Goal: Transaction & Acquisition: Purchase product/service

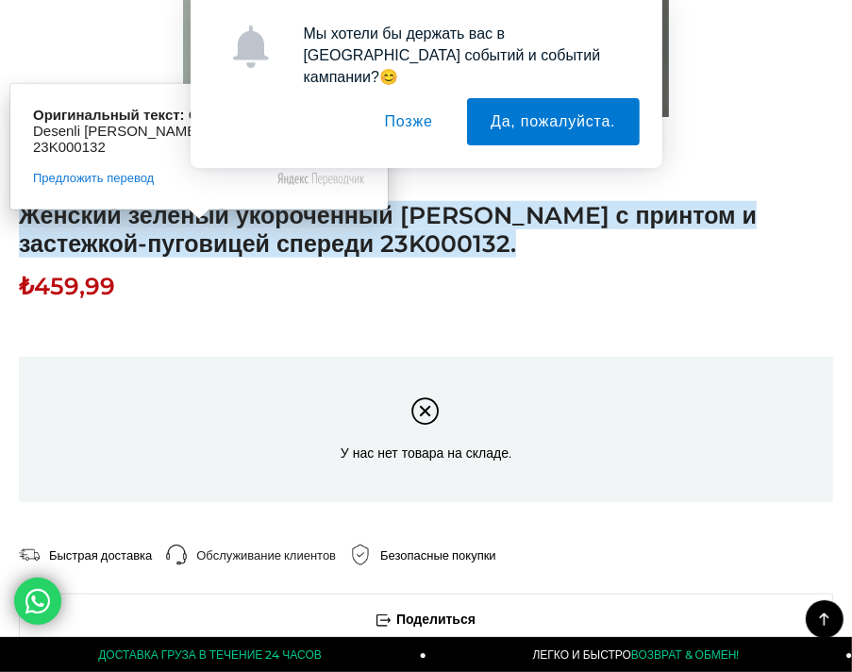
scroll to position [944, 0]
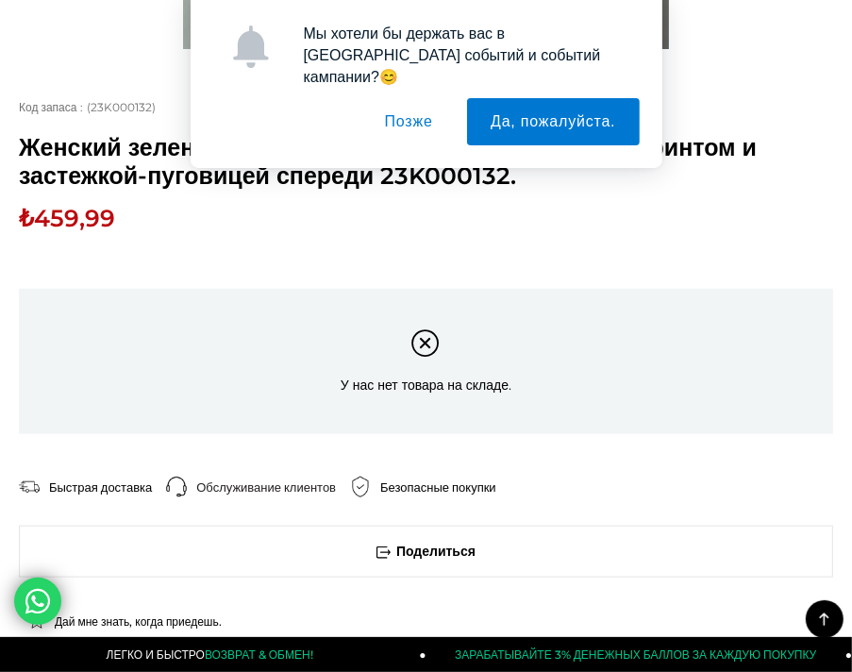
drag, startPoint x: 408, startPoint y: 137, endPoint x: 412, endPoint y: 125, distance: 12.8
click at [408, 136] on button "Позже" at bounding box center [409, 121] width 95 height 47
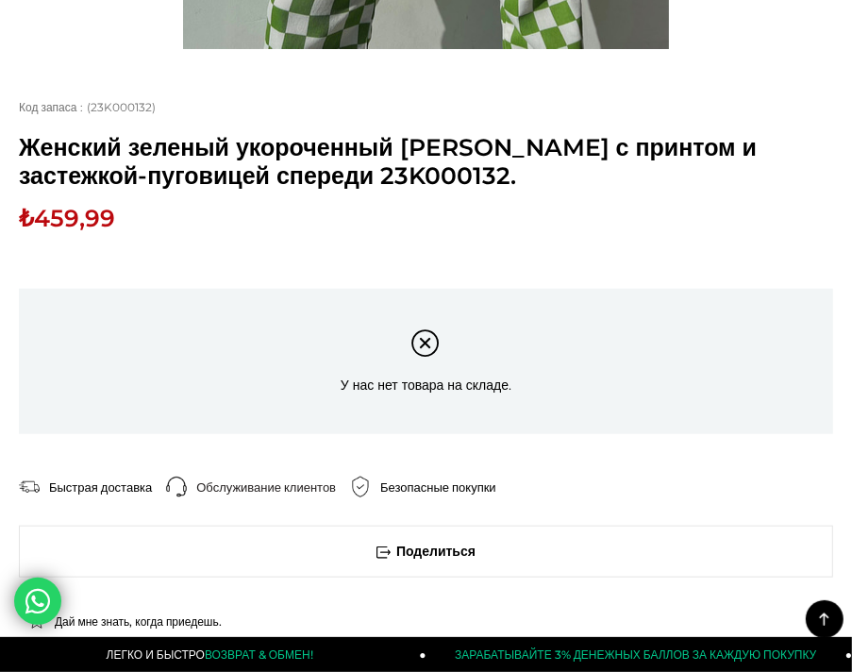
click at [414, 154] on ya-tr-span "Женский зеленый укороченный [PERSON_NAME] с принтом и застежкой-пуговицей спере…" at bounding box center [388, 161] width 738 height 57
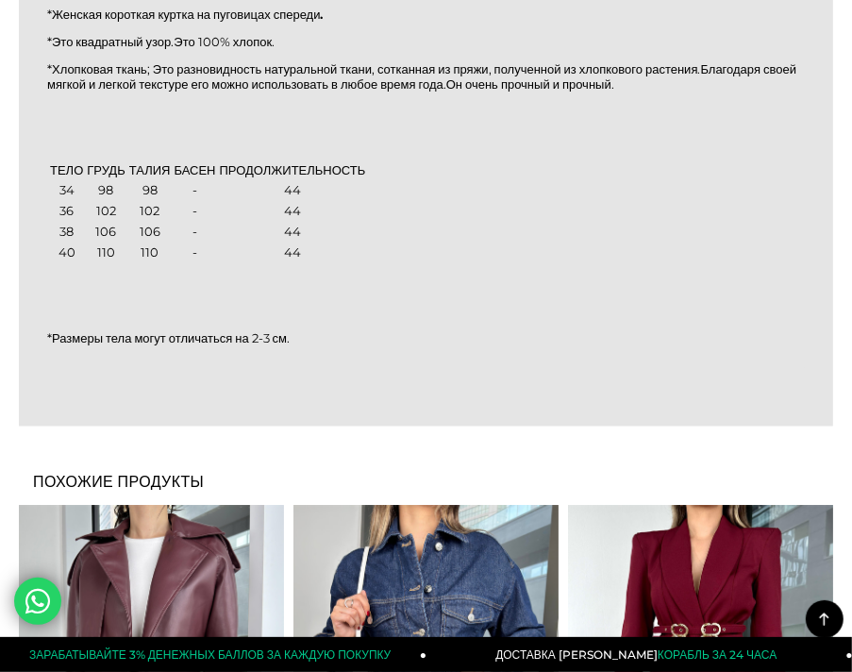
scroll to position [1982, 0]
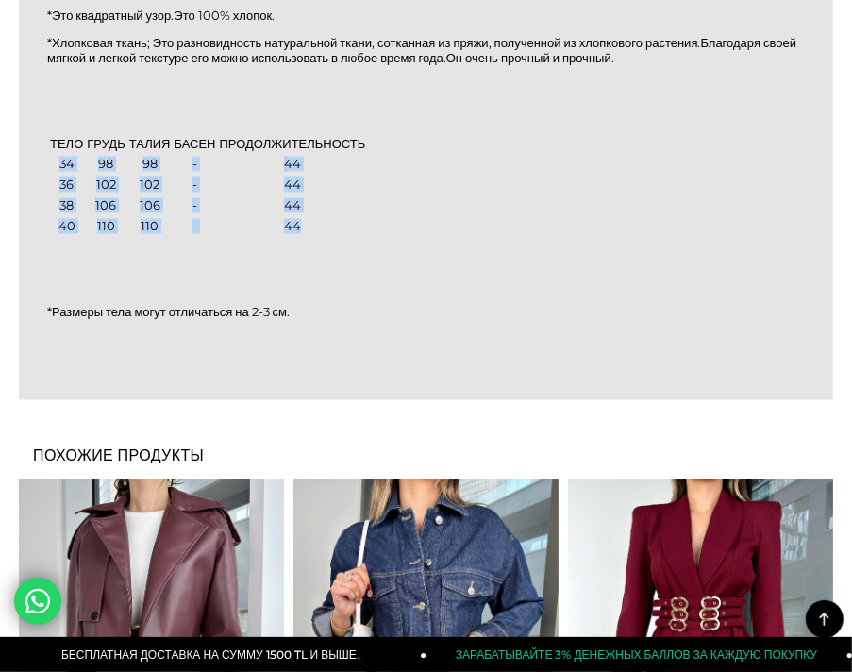
drag, startPoint x: 55, startPoint y: 190, endPoint x: 388, endPoint y: 246, distance: 338.0
click at [366, 236] on tbody "ТЕЛО ГРУДЬ ТАЛИЯ БАСЕН ПРОДОЛЖИТЕЛЬНОСТЬ 34 98 98 - 44 36 102 102 - 44 38 106 1…" at bounding box center [207, 185] width 317 height 102
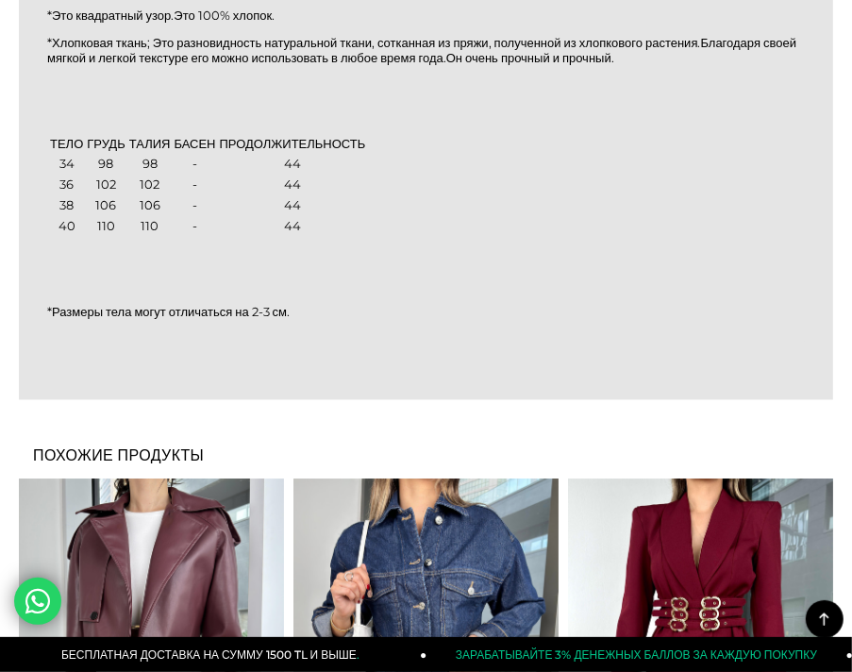
click at [619, 265] on p at bounding box center [426, 257] width 758 height 15
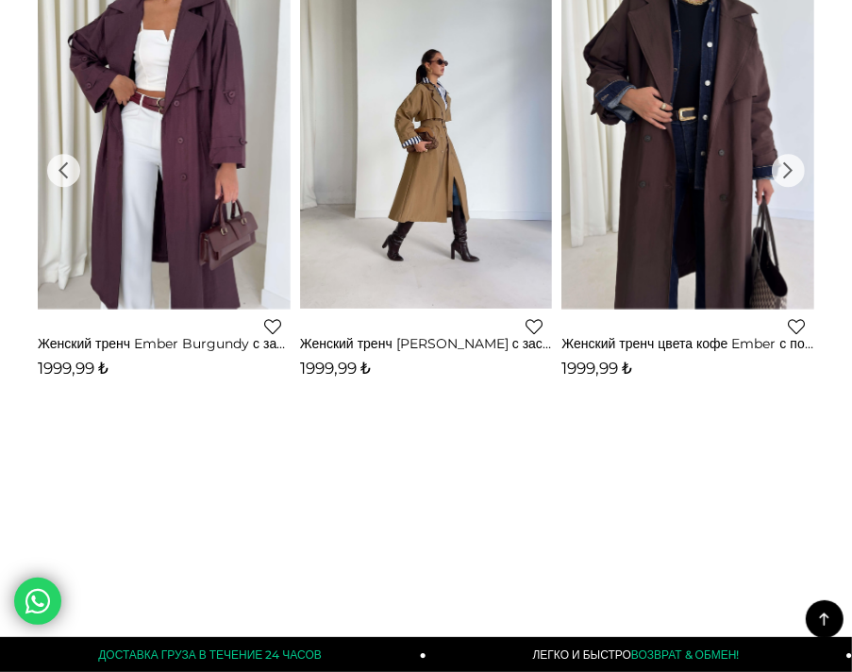
scroll to position [3398, 0]
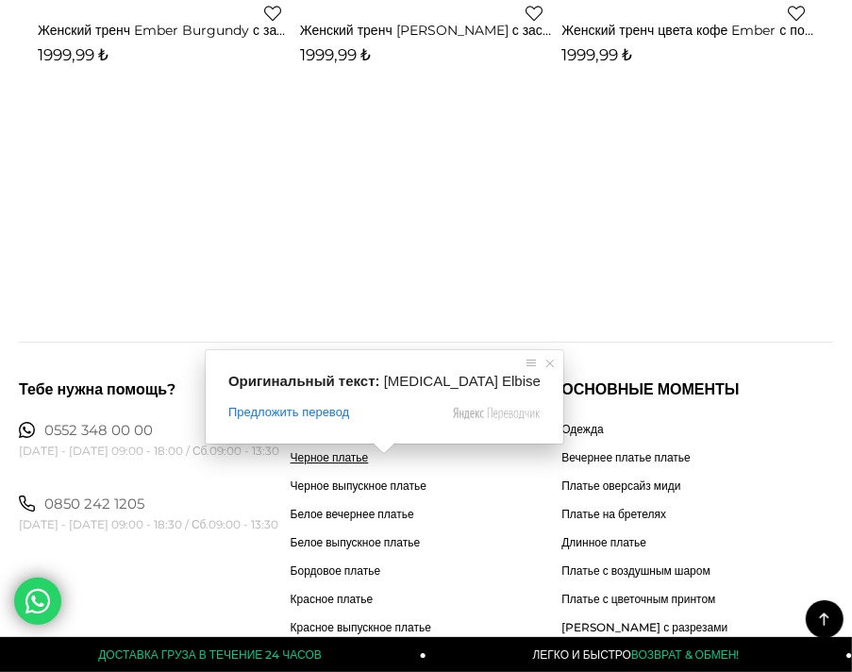
click at [347, 464] on ya-tr-span "Черное платье" at bounding box center [330, 457] width 78 height 14
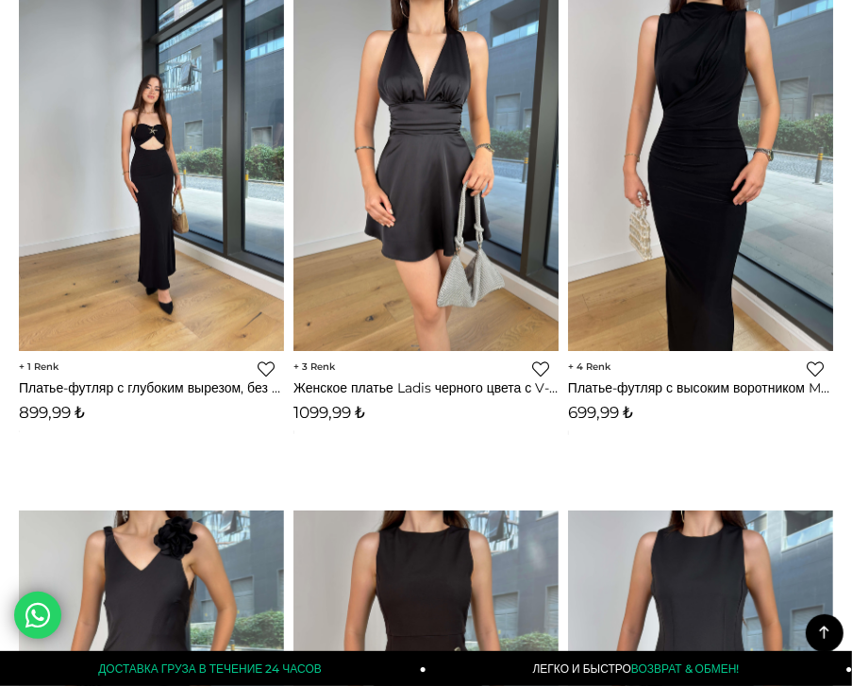
scroll to position [1699, 0]
